Goal: Task Accomplishment & Management: Manage account settings

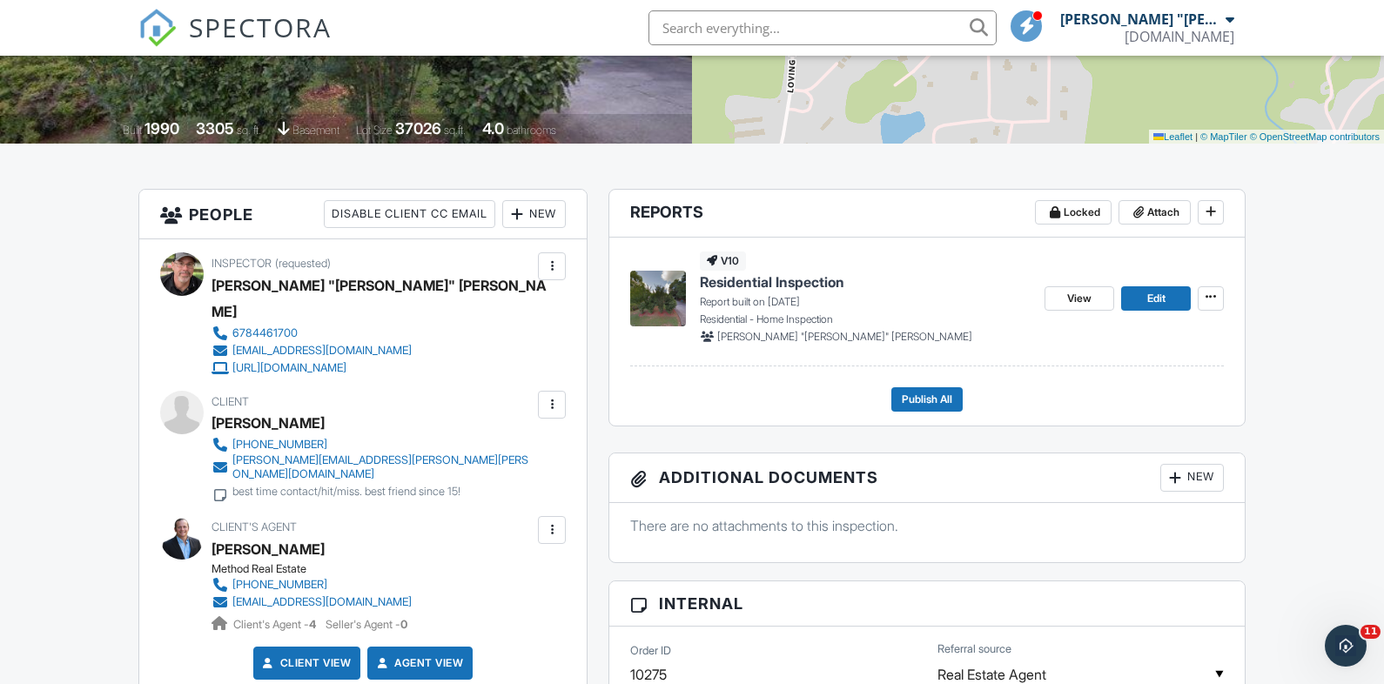
scroll to position [323, 0]
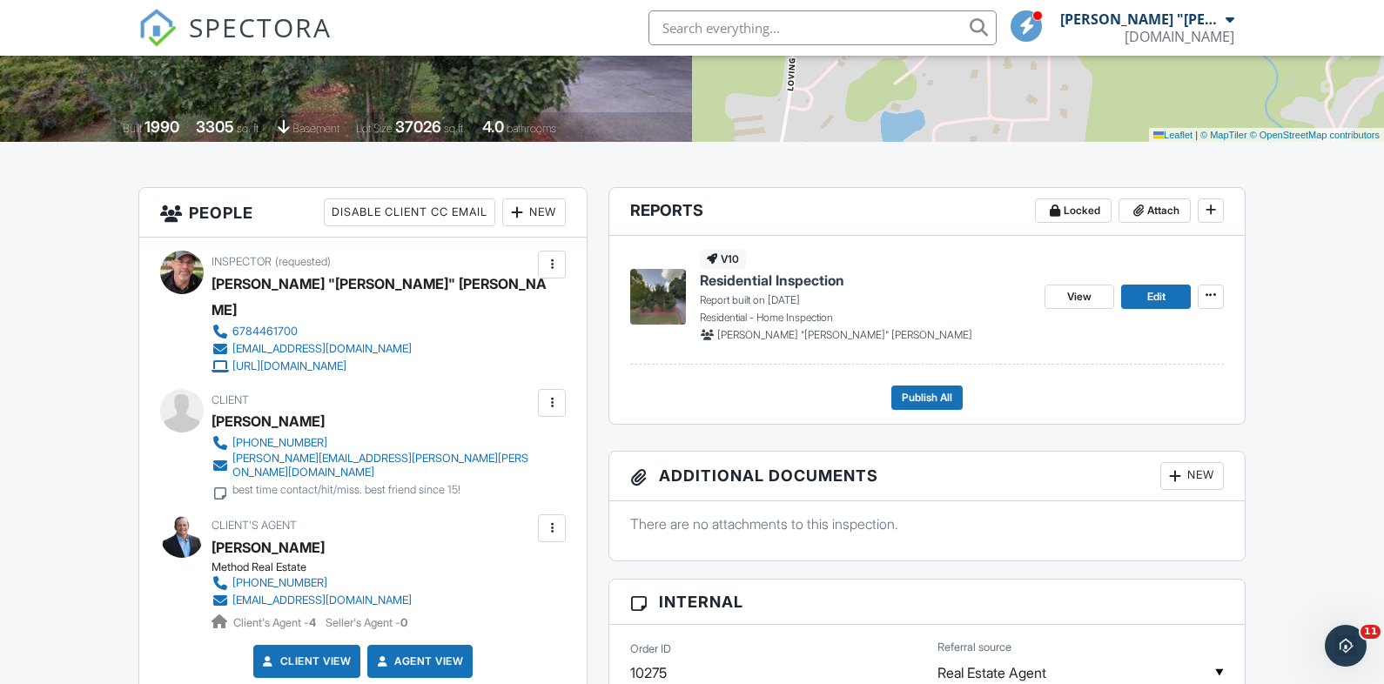
click at [730, 19] on input "text" at bounding box center [822, 27] width 348 height 35
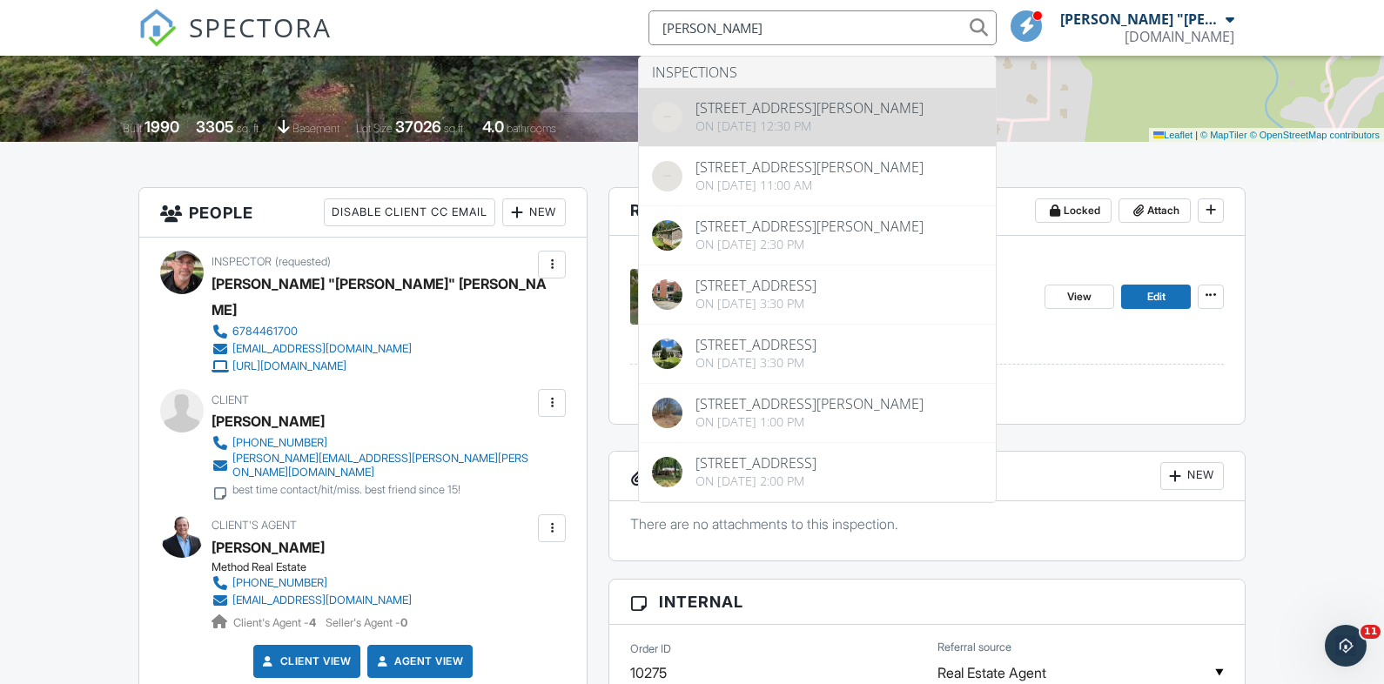
type input "katie"
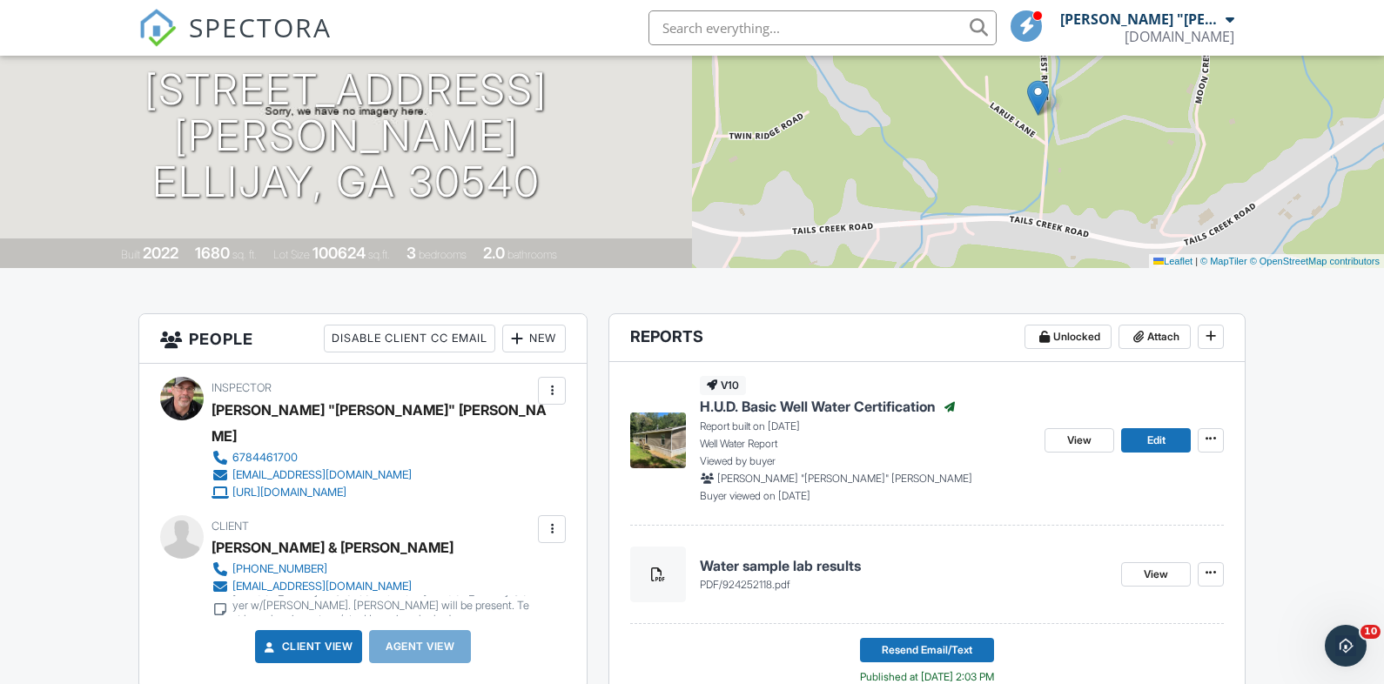
scroll to position [212, 0]
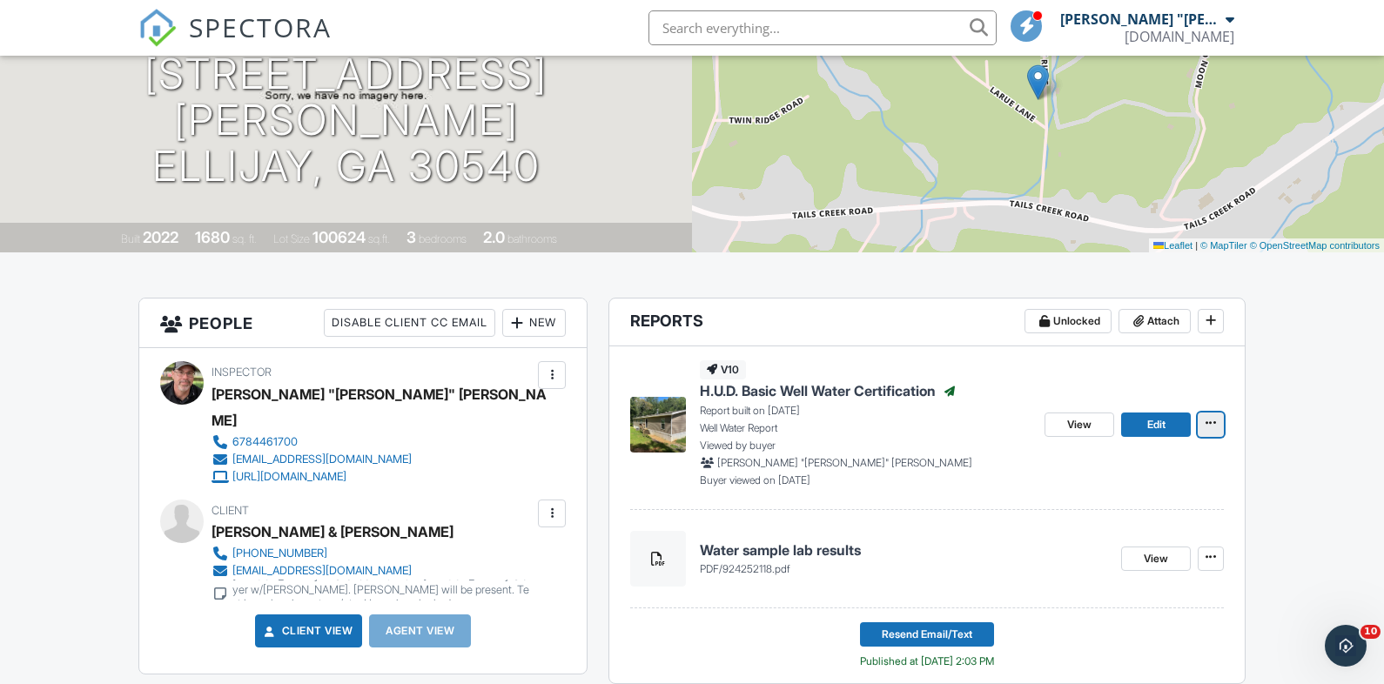
click at [1212, 426] on icon at bounding box center [1210, 423] width 10 height 12
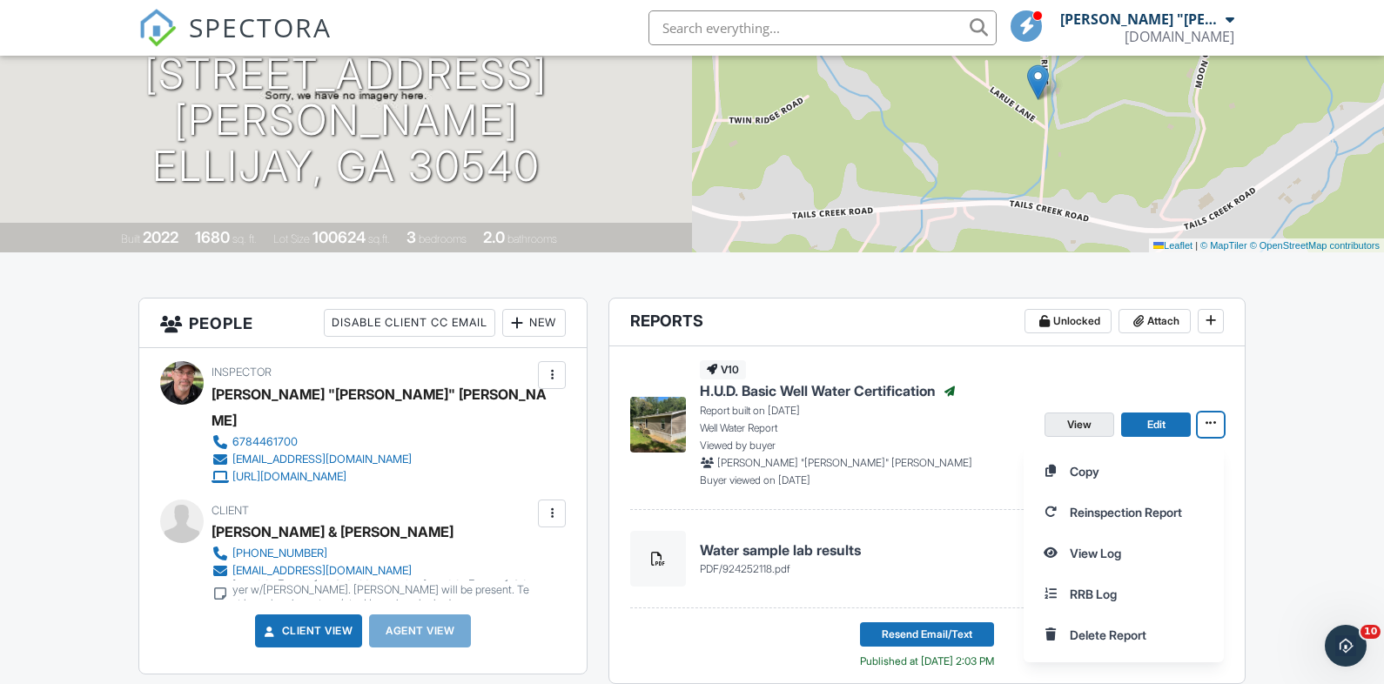
click at [1090, 422] on span "View" at bounding box center [1079, 424] width 24 height 17
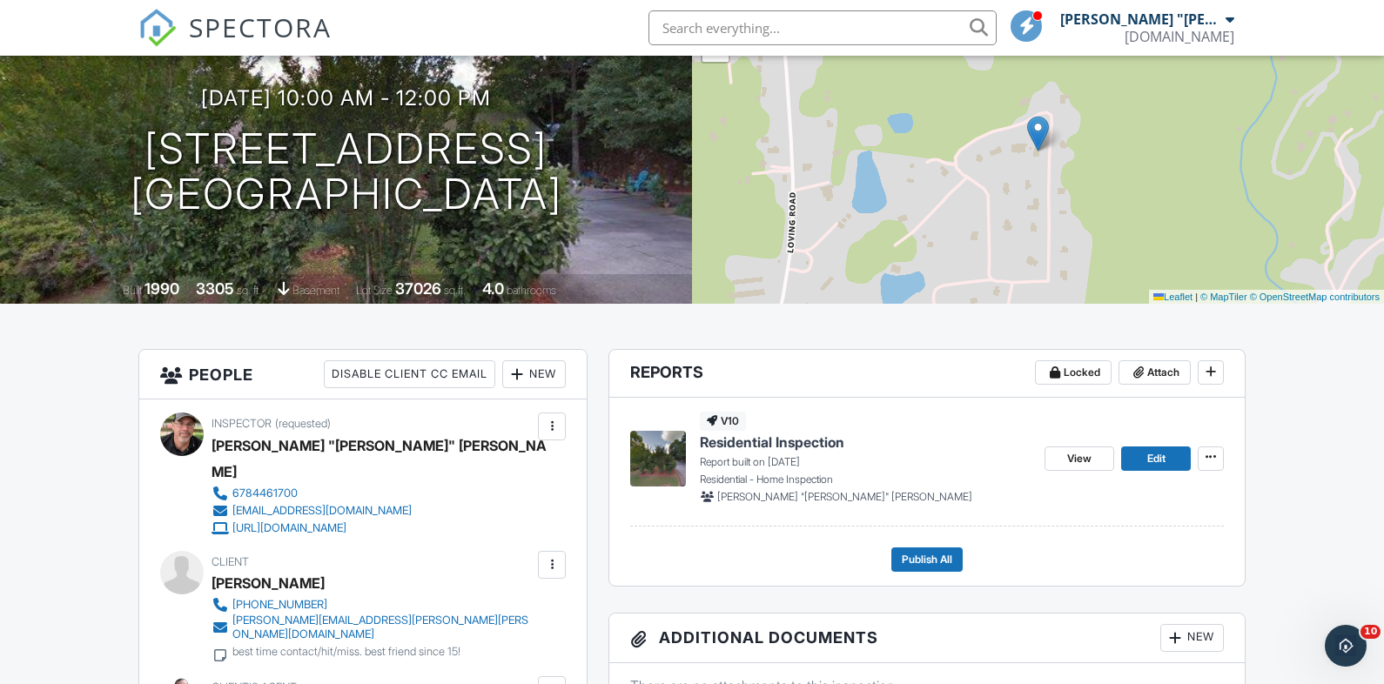
scroll to position [170, 0]
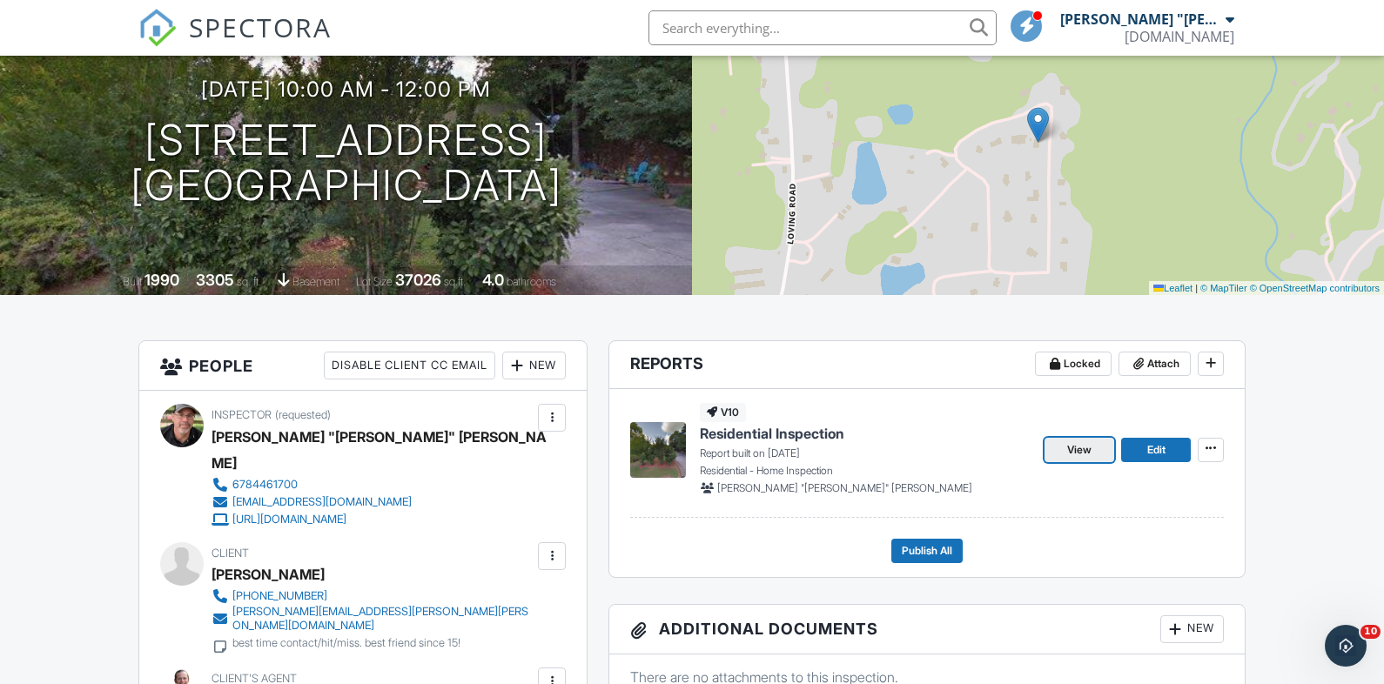
click at [1070, 451] on span "View" at bounding box center [1079, 449] width 24 height 17
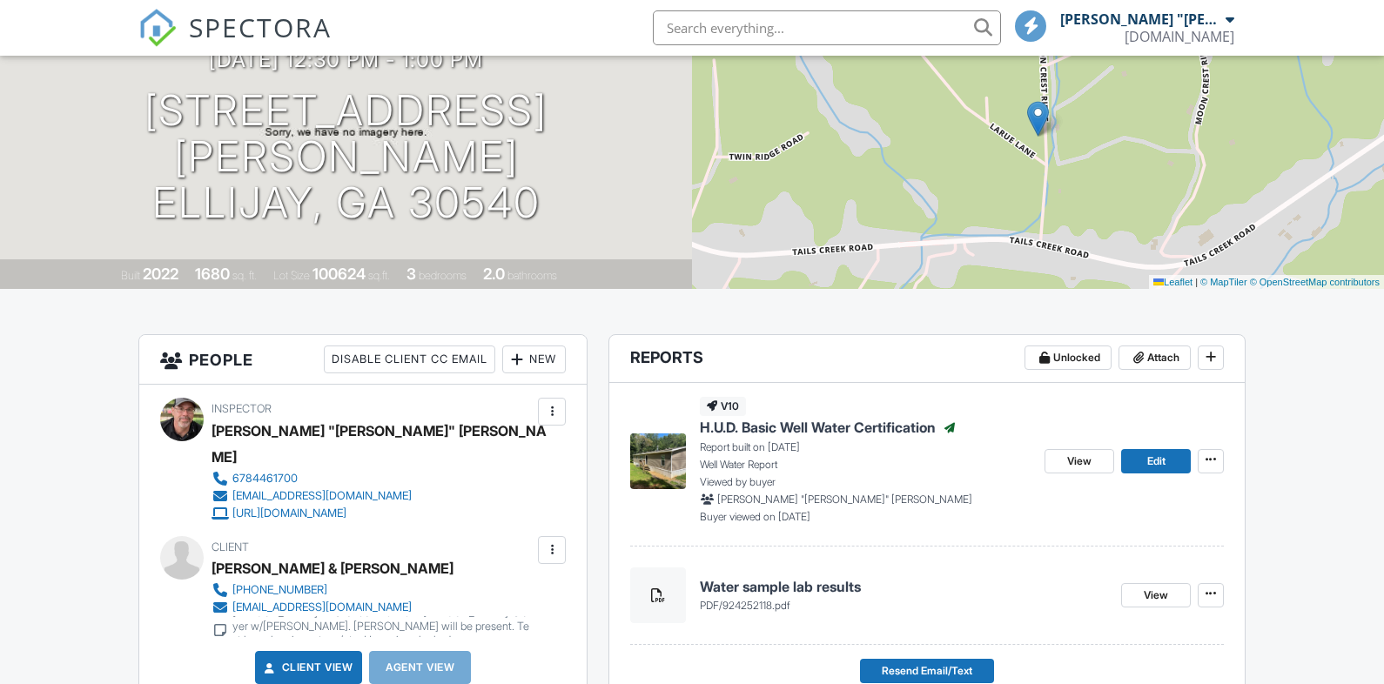
click at [777, 585] on h4 "Water sample lab results" at bounding box center [903, 586] width 407 height 19
